Goal: Find contact information: Find contact information

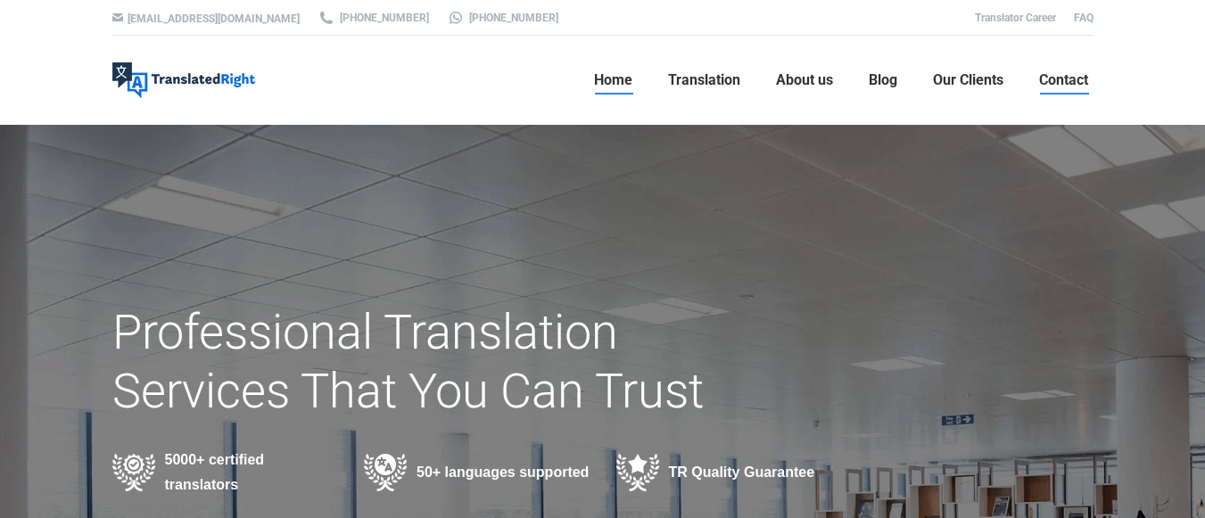
click at [1071, 77] on span "Contact" at bounding box center [1063, 80] width 49 height 18
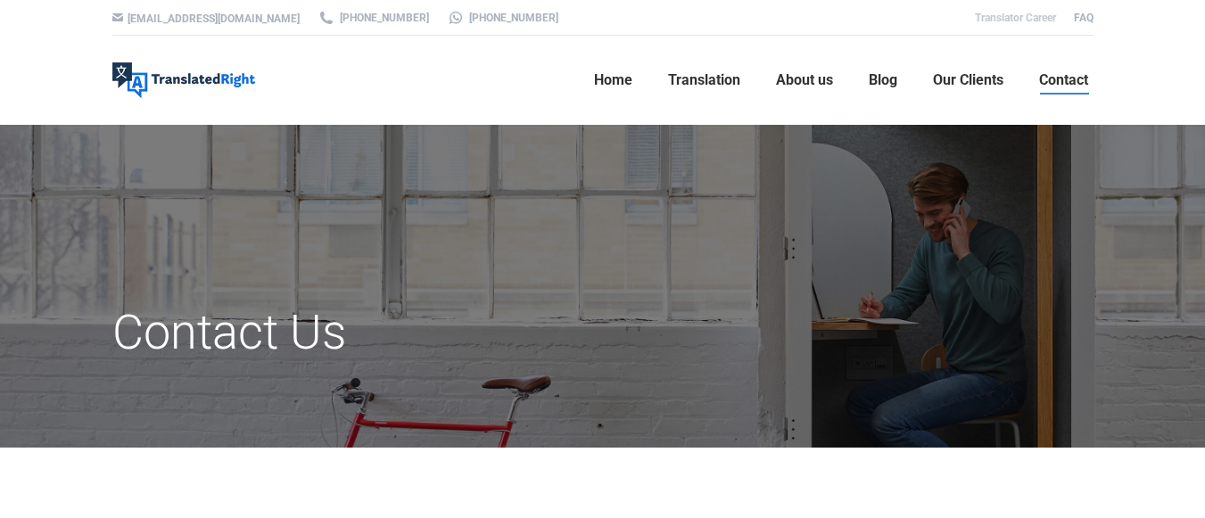
drag, startPoint x: 0, startPoint y: 0, endPoint x: 1021, endPoint y: 17, distance: 1021.0
click at [1021, 17] on link "Translator Career" at bounding box center [1015, 18] width 81 height 12
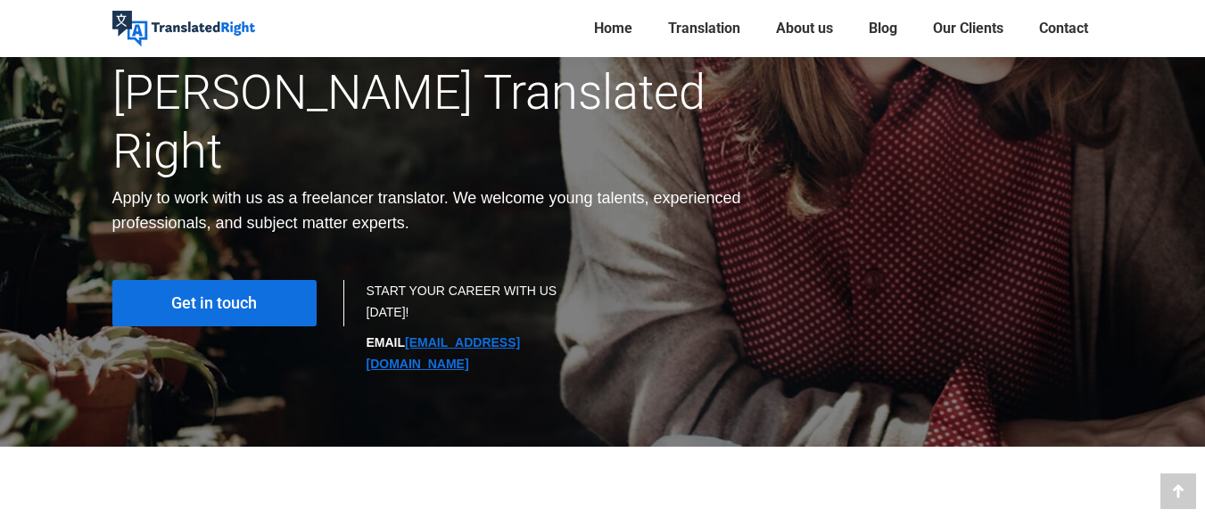
scroll to position [285, 0]
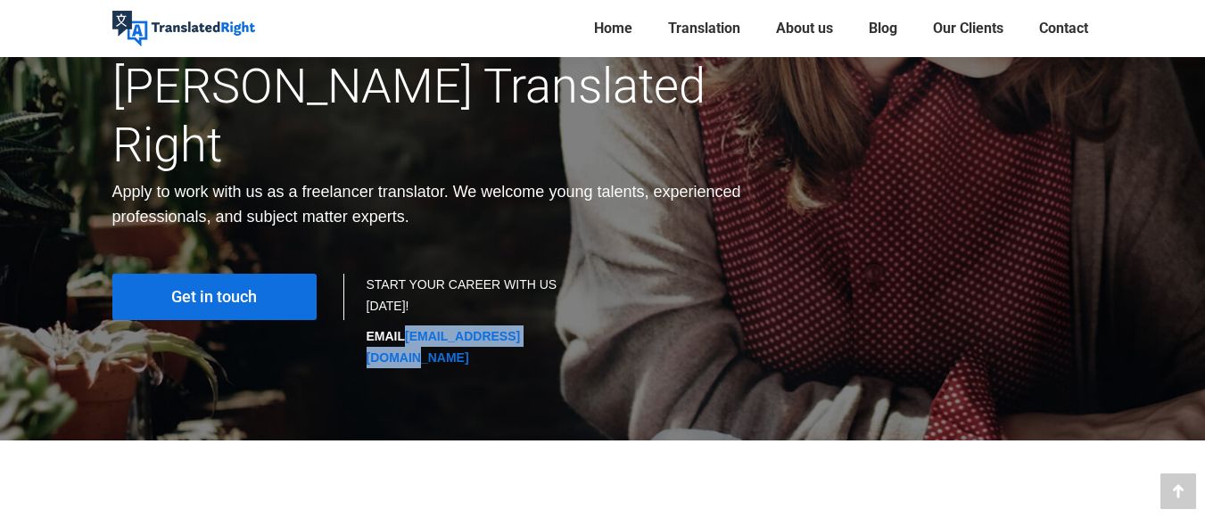
drag, startPoint x: 565, startPoint y: 272, endPoint x: 410, endPoint y: 278, distance: 155.3
click at [410, 325] on p "EMAIL hr@translatedright.com" at bounding box center [475, 346] width 218 height 43
copy link "hr@translatedright.com"
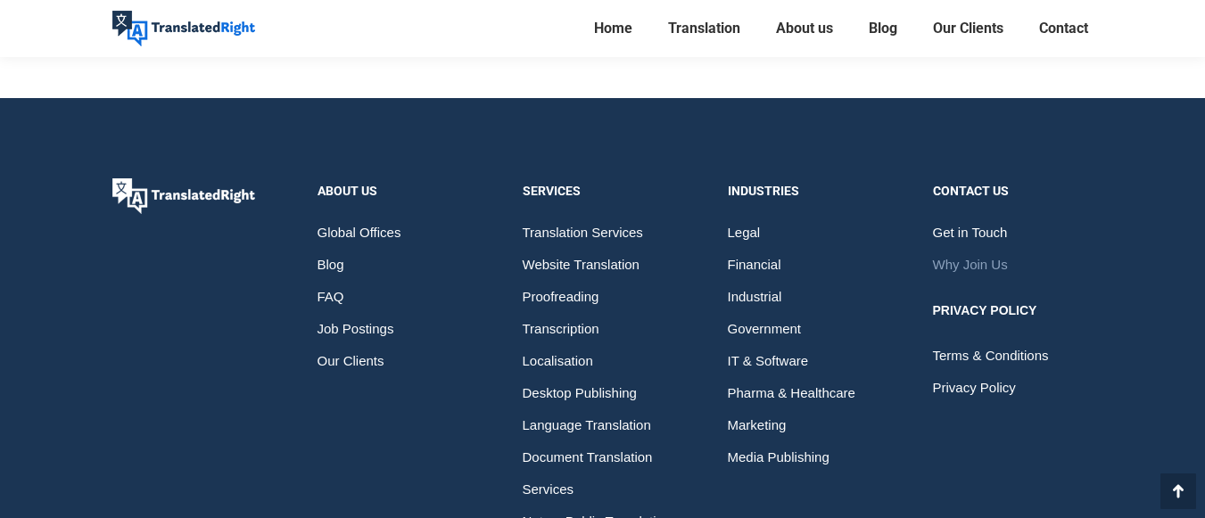
scroll to position [2104, 0]
